Goal: Task Accomplishment & Management: Manage account settings

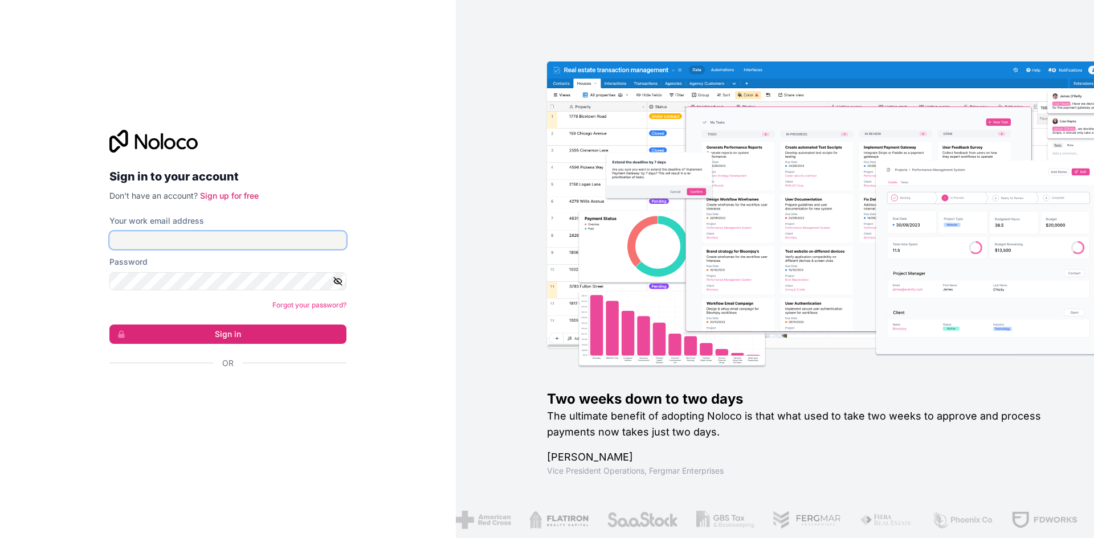
click at [200, 236] on input "Your work email address" at bounding box center [227, 240] width 237 height 18
type input "[EMAIL_ADDRESS][DOMAIN_NAME]"
click at [109, 325] on button "Sign in" at bounding box center [227, 334] width 237 height 19
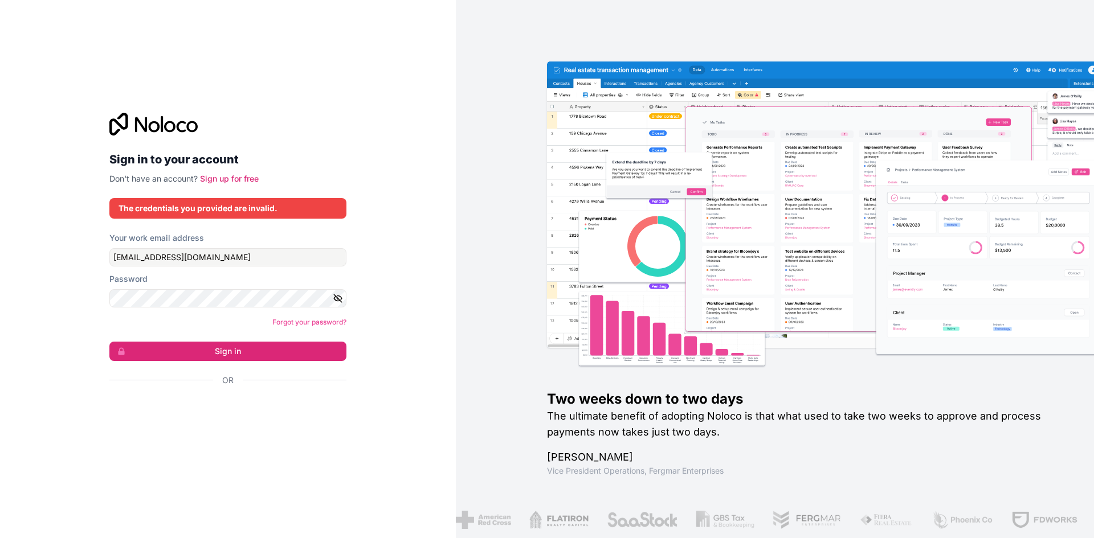
click at [343, 301] on button "button" at bounding box center [340, 298] width 14 height 18
click at [109, 342] on button "Sign in" at bounding box center [227, 351] width 237 height 19
click at [196, 345] on button "Sign in" at bounding box center [227, 351] width 237 height 19
click at [204, 350] on button "Sign in" at bounding box center [227, 351] width 237 height 19
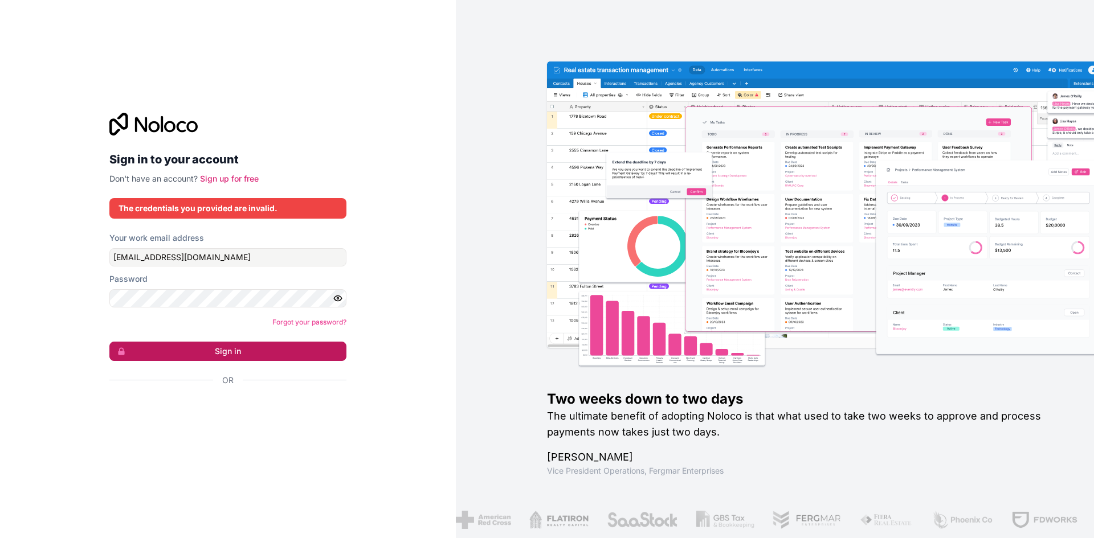
click at [204, 350] on button "Sign in" at bounding box center [227, 351] width 237 height 19
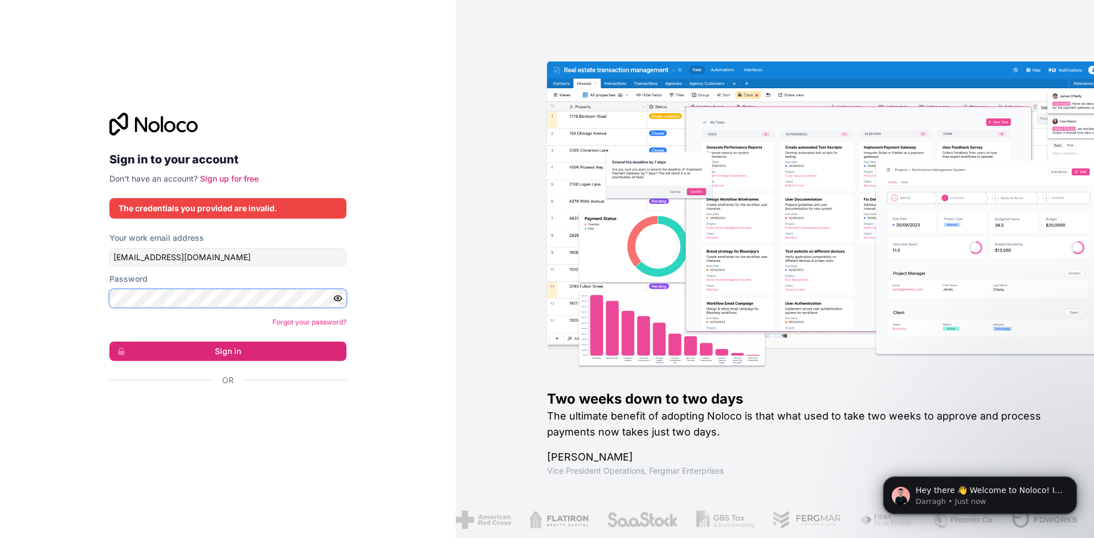
click at [109, 342] on button "Sign in" at bounding box center [227, 351] width 237 height 19
click at [207, 349] on button "Sign in" at bounding box center [227, 351] width 237 height 19
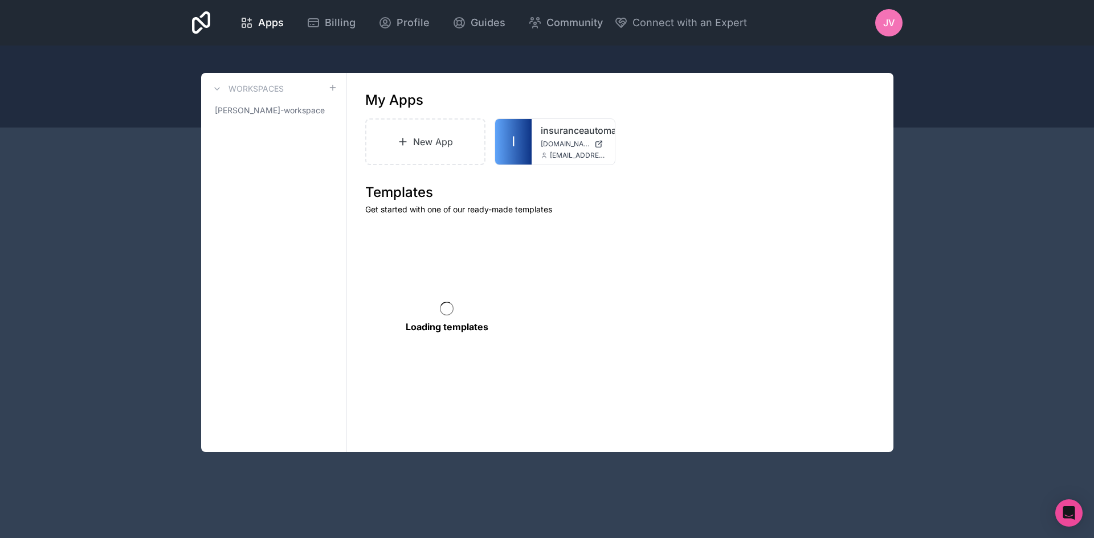
click at [882, 31] on div "JV" at bounding box center [888, 22] width 27 height 27
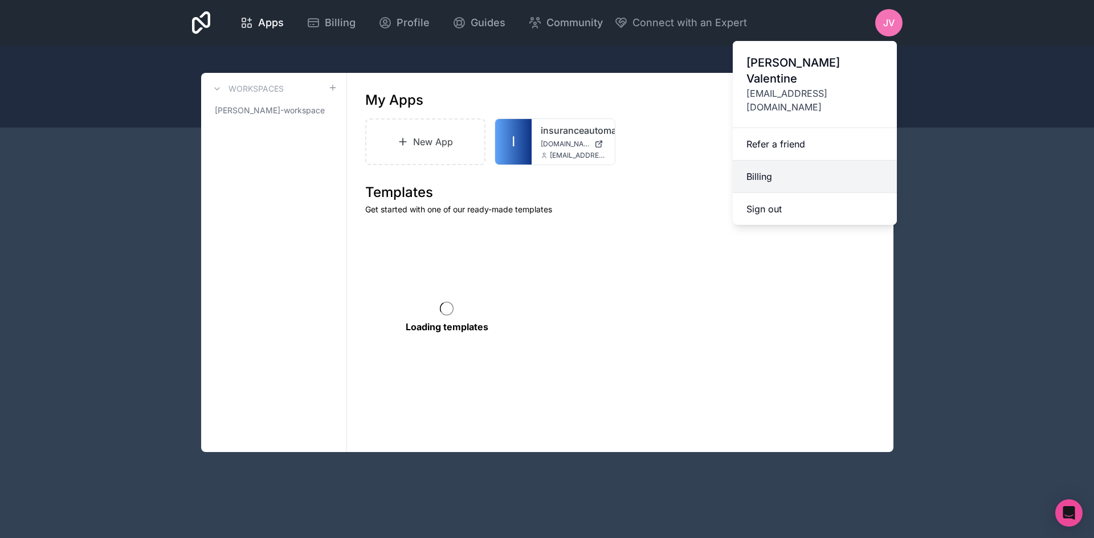
click at [777, 161] on link "Billing" at bounding box center [815, 177] width 164 height 32
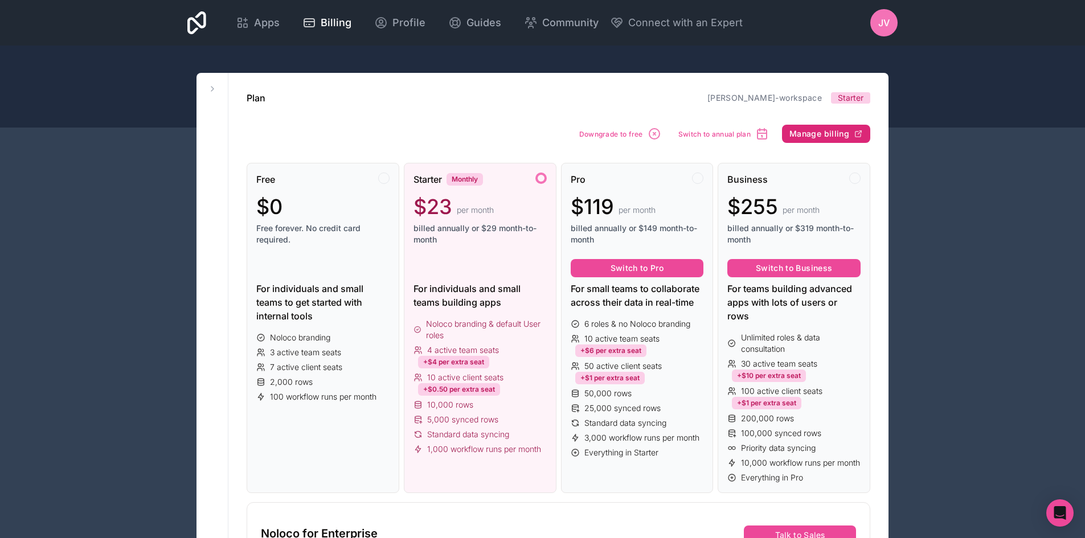
click at [802, 130] on span "Manage billing" at bounding box center [820, 134] width 60 height 10
